Goal: Transaction & Acquisition: Purchase product/service

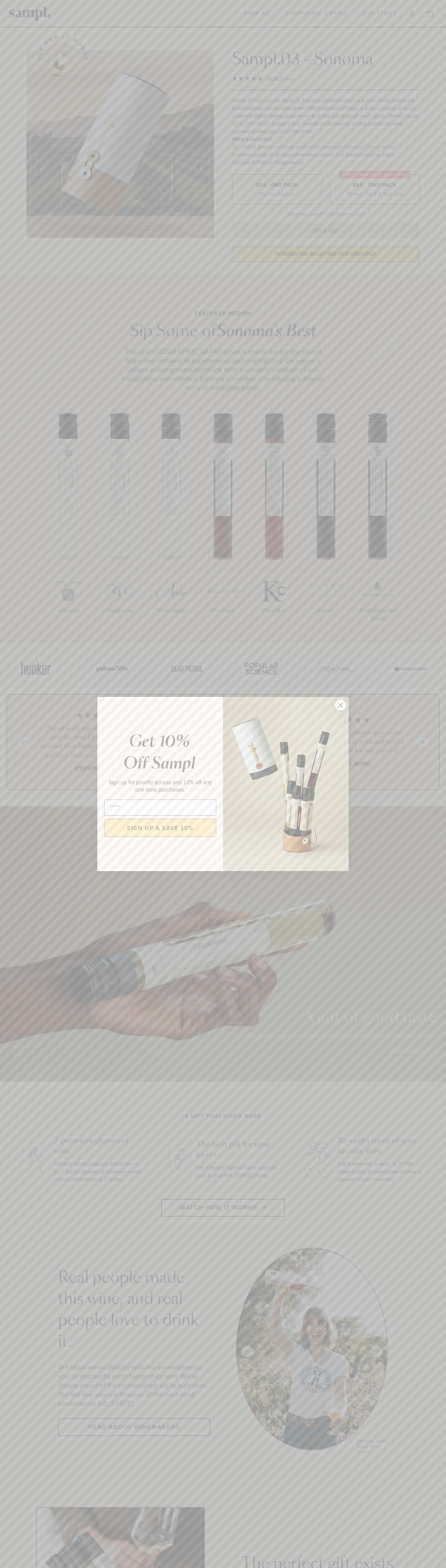
click at [341, 705] on icon "Close dialog" at bounding box center [341, 706] width 5 height 5
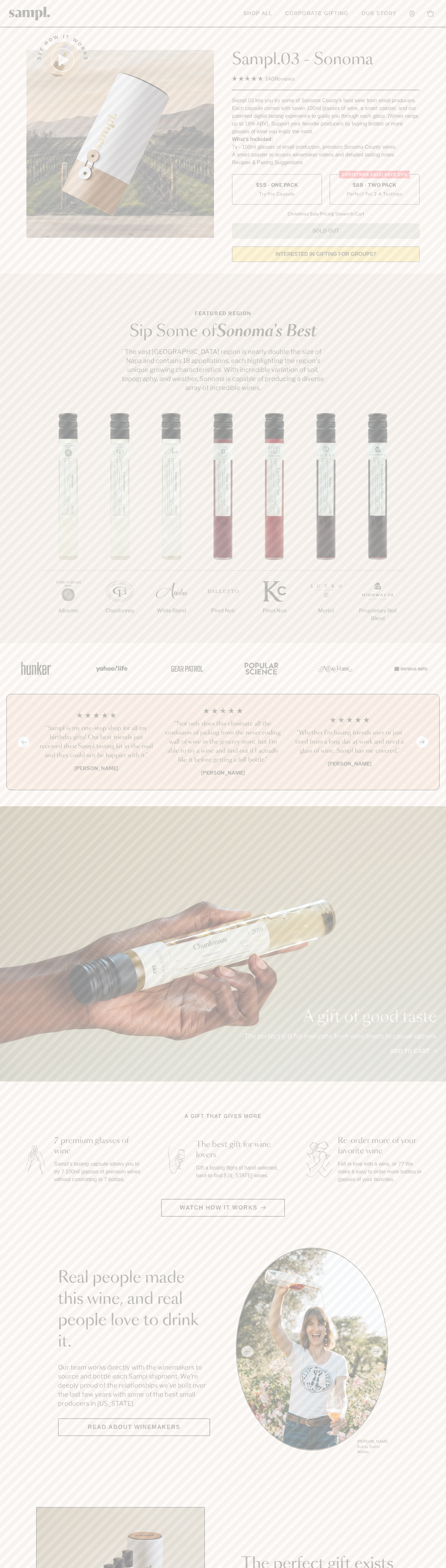
click at [375, 185] on span "$88 - Two Pack" at bounding box center [375, 184] width 45 height 7
click at [223, 743] on h3 "“Not only does this eliminate all the confusion of picking from the never endin…" at bounding box center [223, 743] width 116 height 45
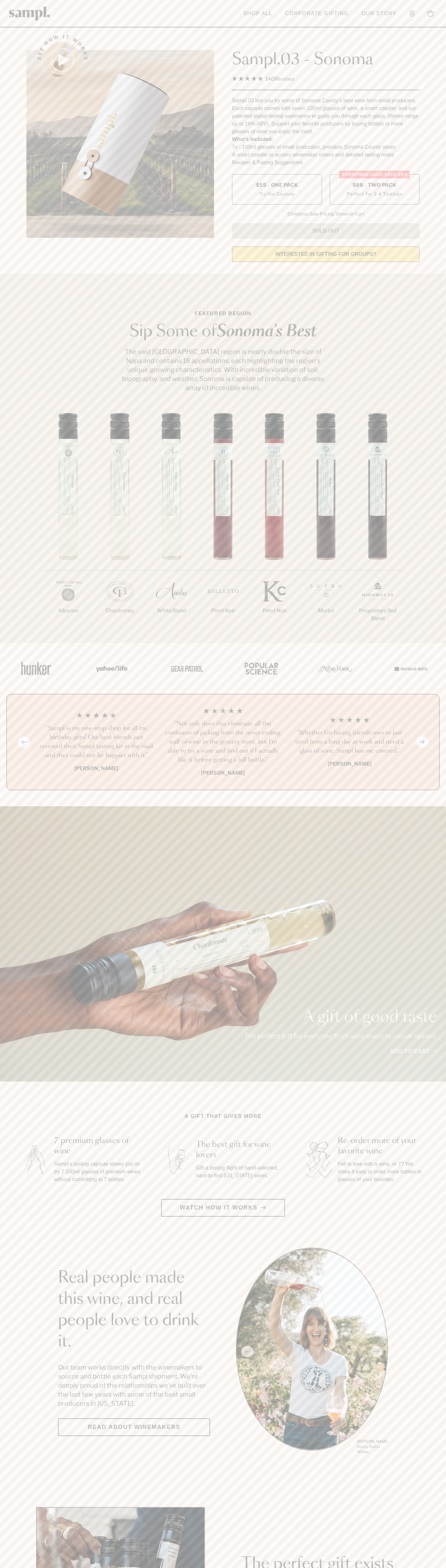
click at [328, 0] on header "Toggle navigation menu Shop All Corporate Gifting Our Story Account Story Shop …" at bounding box center [223, 13] width 446 height 27
click at [420, 370] on section "Featured Region Sip Some of Sonoma's Best The vast Sonoma County region is near…" at bounding box center [223, 458] width 446 height 370
click at [416, 1568] on html "Skip to main content Toggle navigation menu Shop All Corporate Gifting Our Stor…" at bounding box center [223, 1513] width 446 height 3027
click at [2, 708] on div "Previous slide Next slide “Not only does this eliminate all the confusion of pi…" at bounding box center [223, 742] width 446 height 96
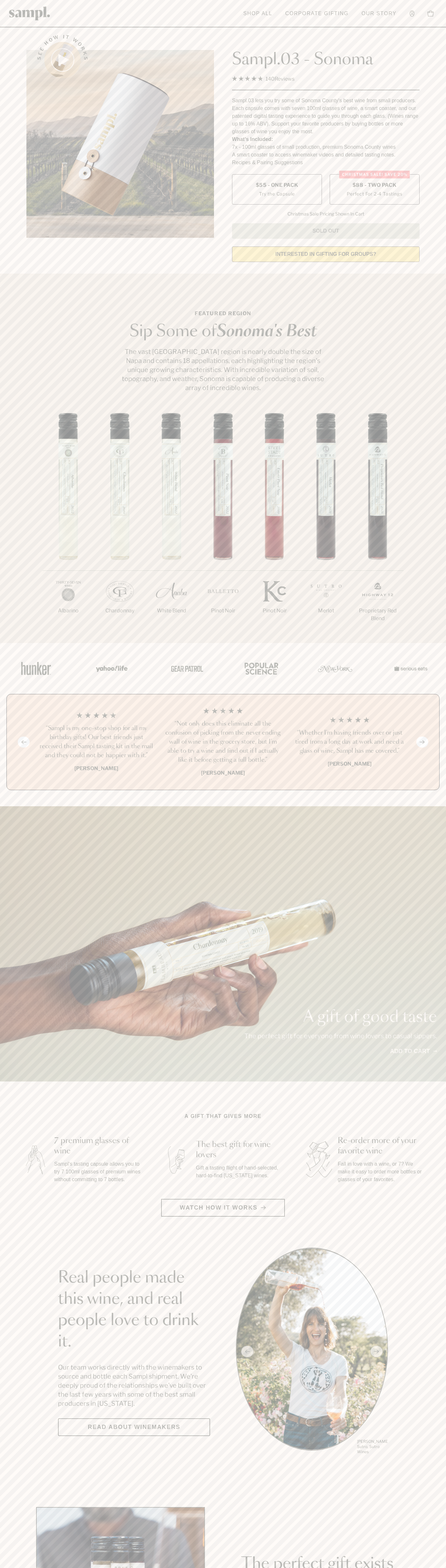
click at [375, 190] on label "Christmas SALE! Save 20% $88 - Two Pack Perfect For 2-4 Tastings" at bounding box center [374, 189] width 90 height 30
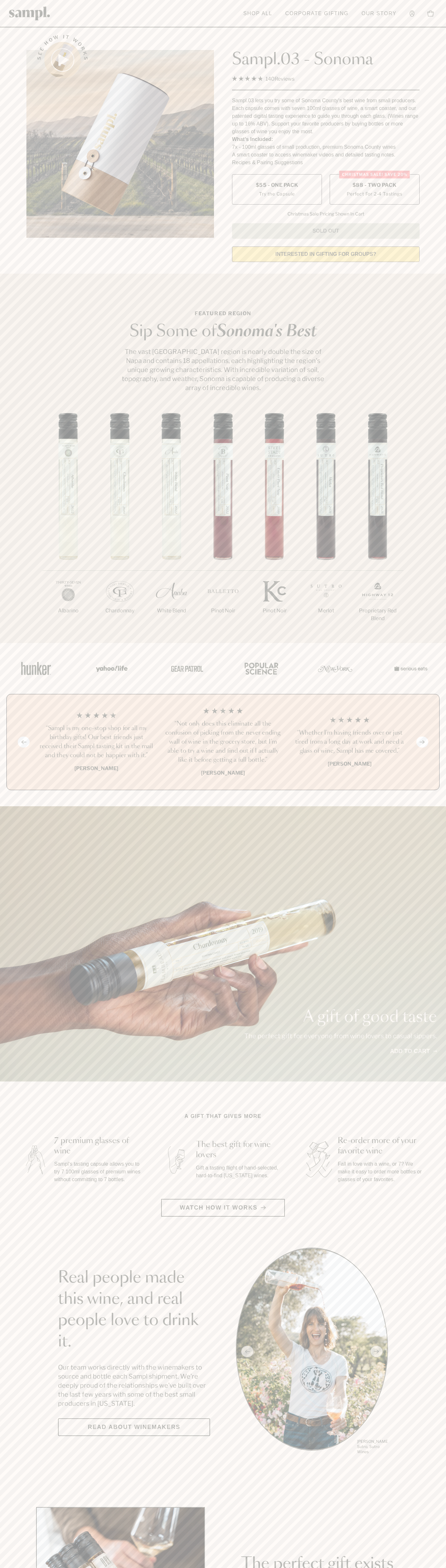
click at [223, 743] on h3 "“Not only does this eliminate all the confusion of picking from the never endin…" at bounding box center [223, 743] width 116 height 45
